Goal: Find specific page/section: Find specific page/section

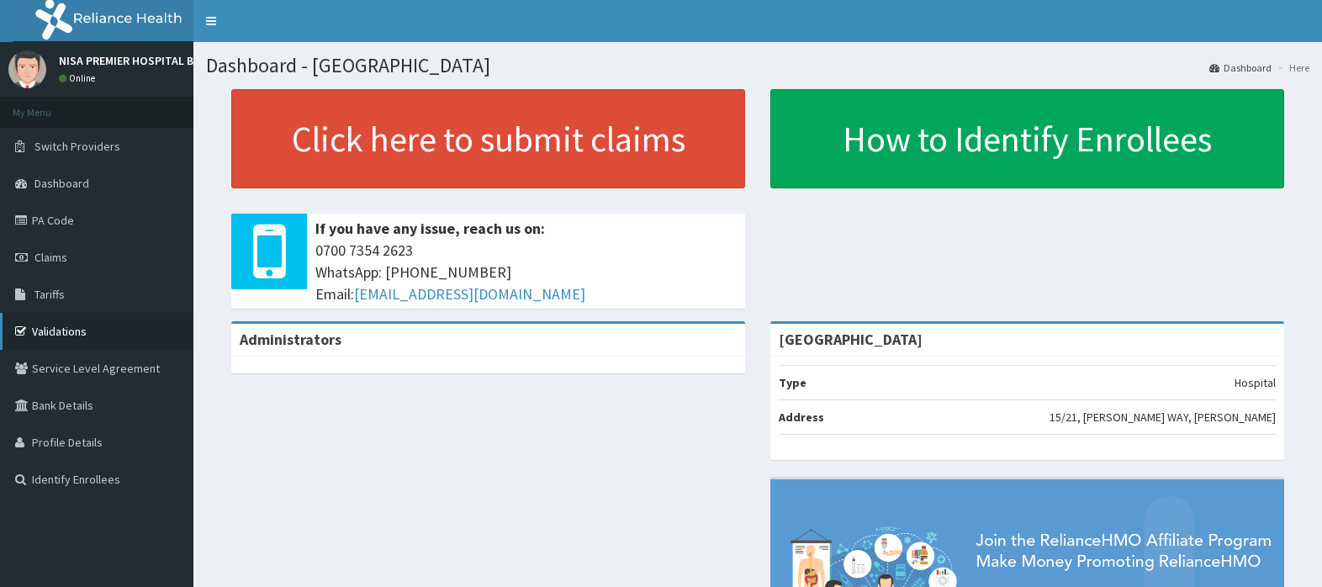
click at [79, 322] on link "Validations" at bounding box center [96, 331] width 193 height 37
click at [48, 341] on link "Validations" at bounding box center [96, 331] width 193 height 37
click at [24, 215] on icon at bounding box center [23, 220] width 17 height 12
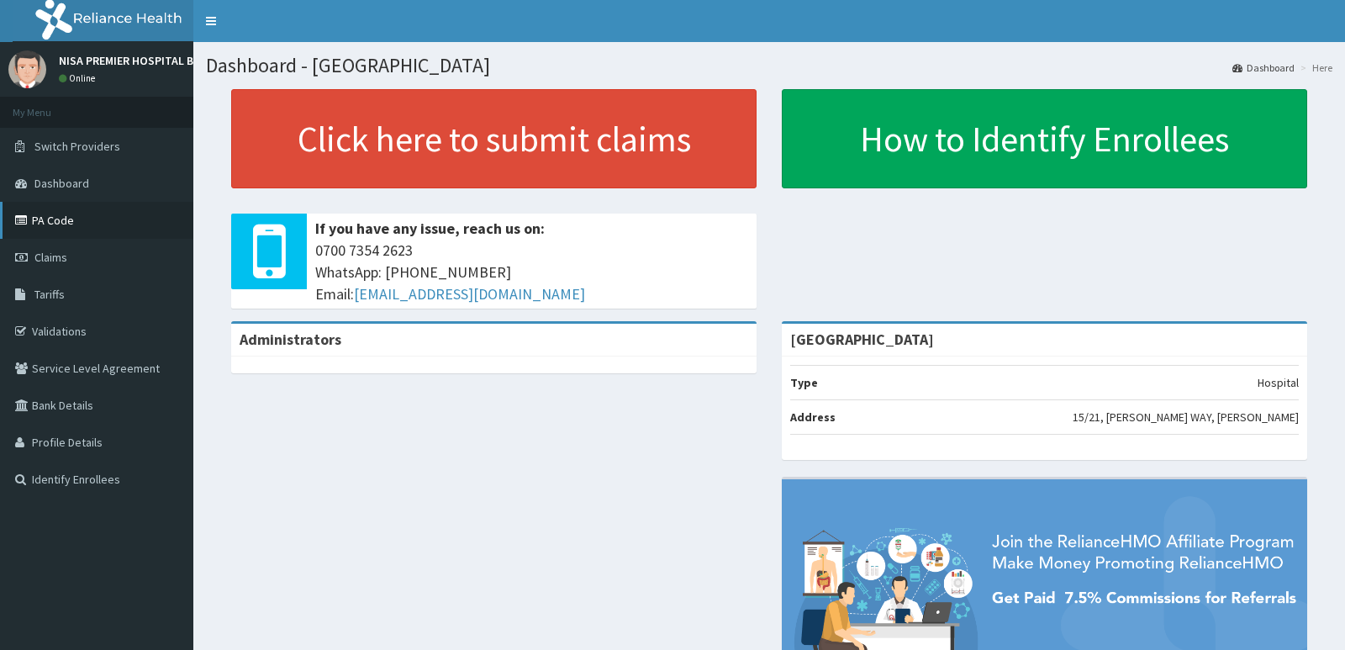
click at [60, 227] on link "PA Code" at bounding box center [96, 220] width 193 height 37
